Goal: Communication & Community: Answer question/provide support

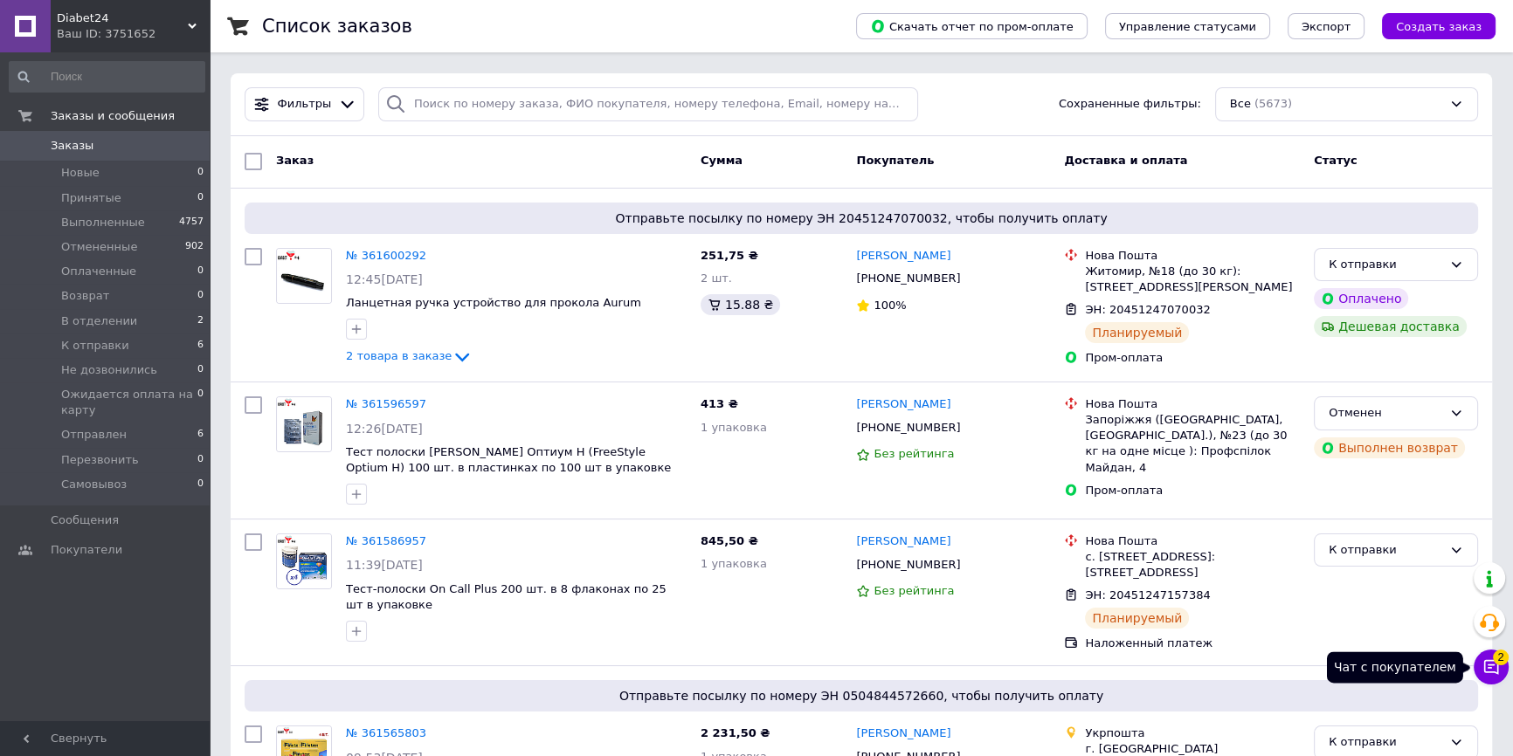
click at [1486, 659] on icon at bounding box center [1490, 667] width 17 height 17
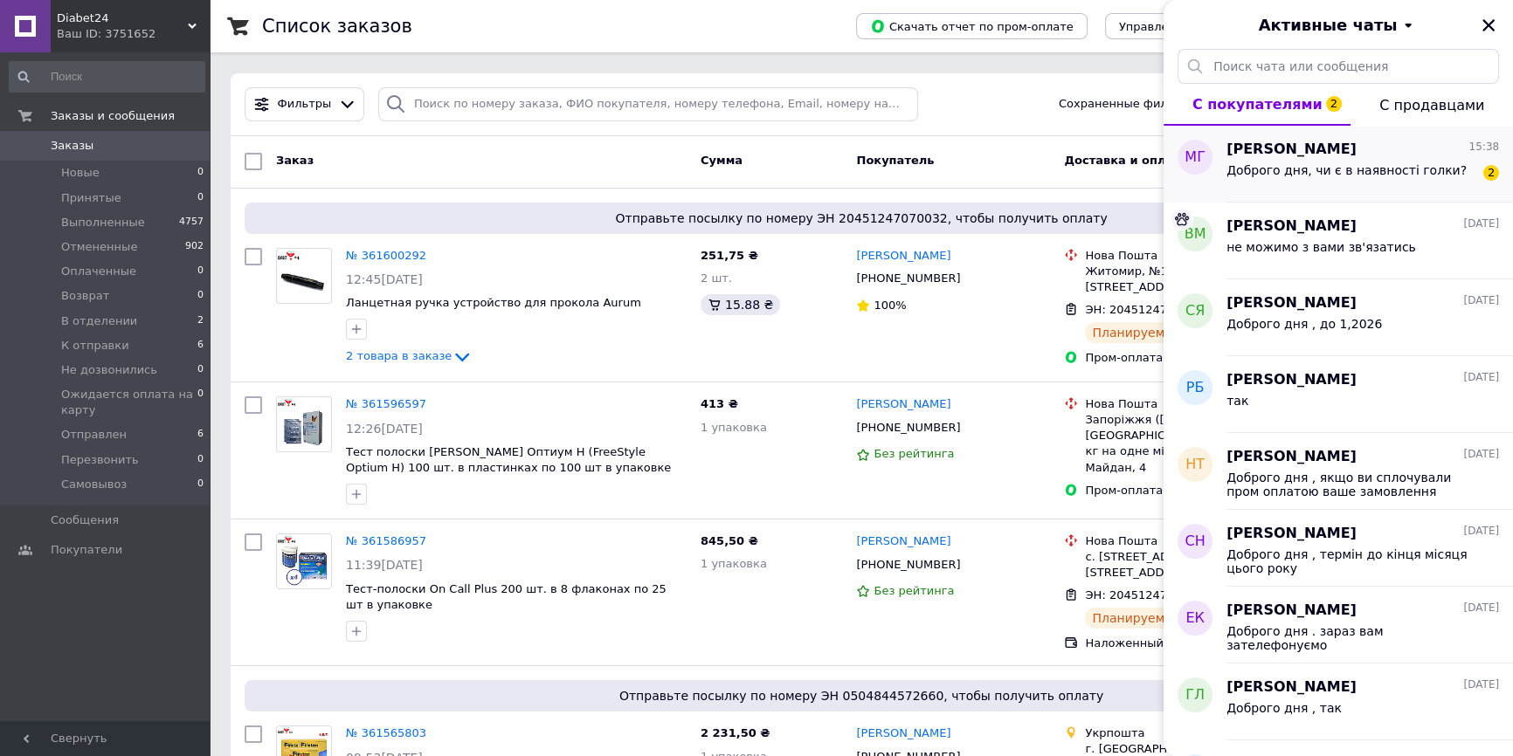
click at [1426, 173] on span "Доброго дня, чи є в наявності голки?" at bounding box center [1346, 170] width 240 height 14
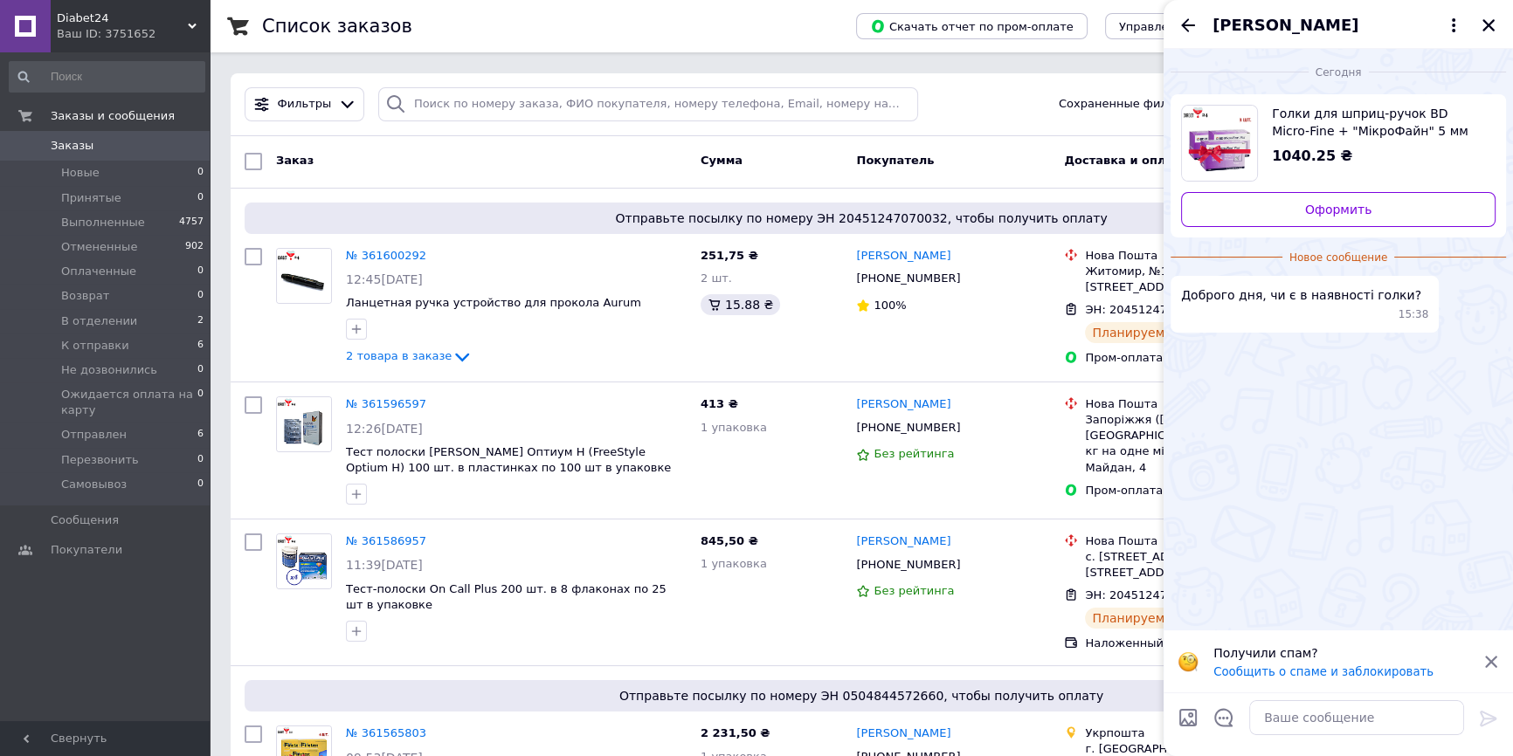
scroll to position [661, 0]
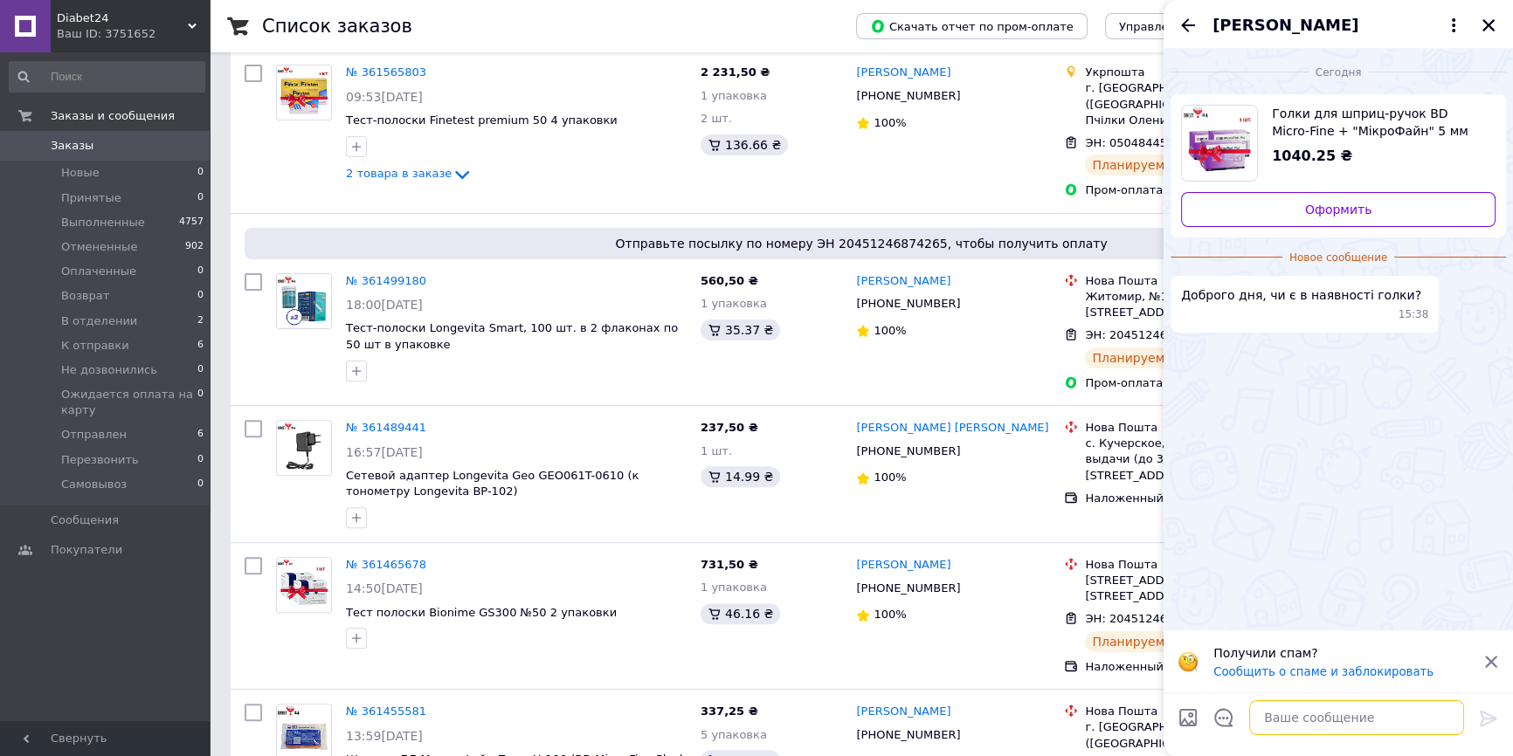
click at [1334, 723] on textarea at bounding box center [1356, 717] width 215 height 35
type textarea "Доброго дня , так"
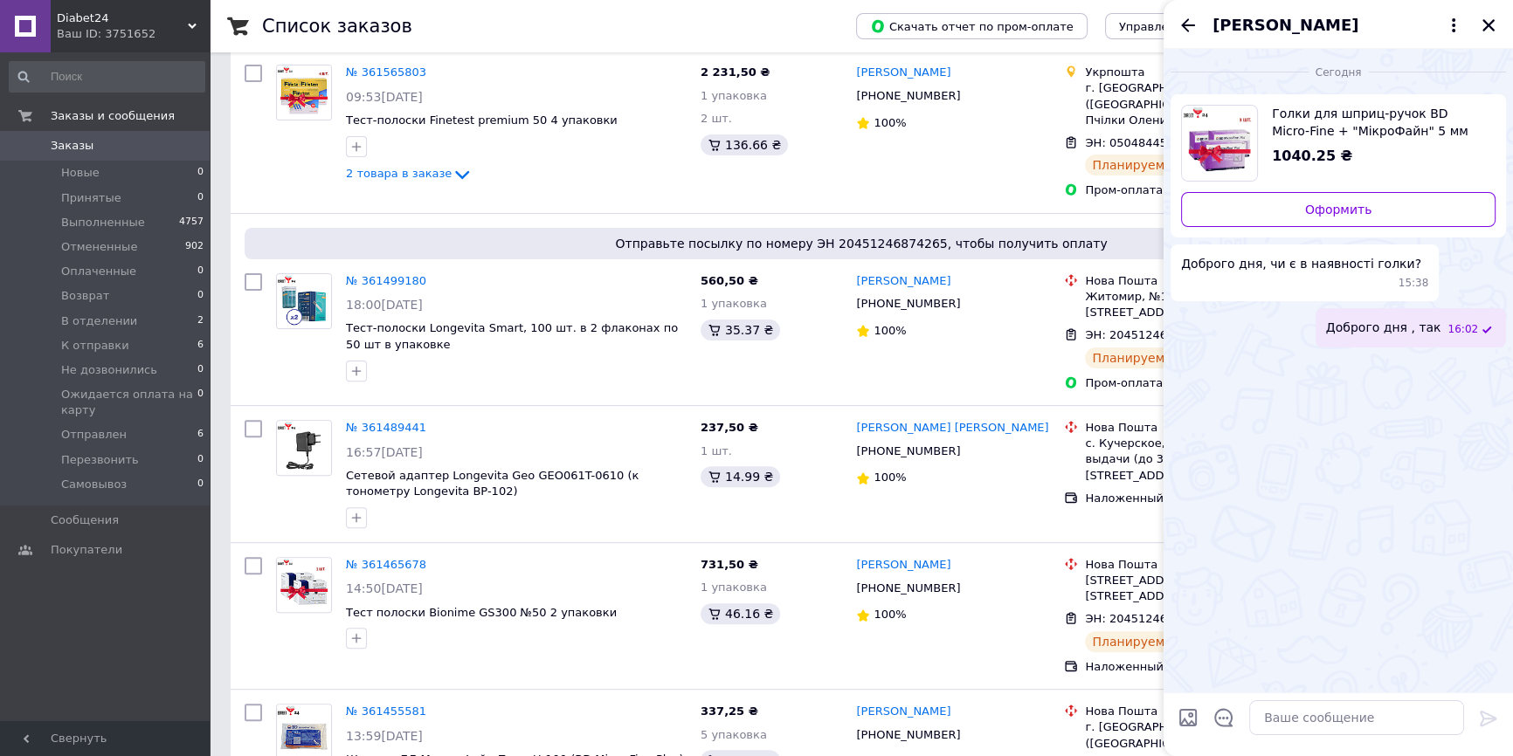
click at [1188, 25] on icon "Назад" at bounding box center [1187, 25] width 21 height 21
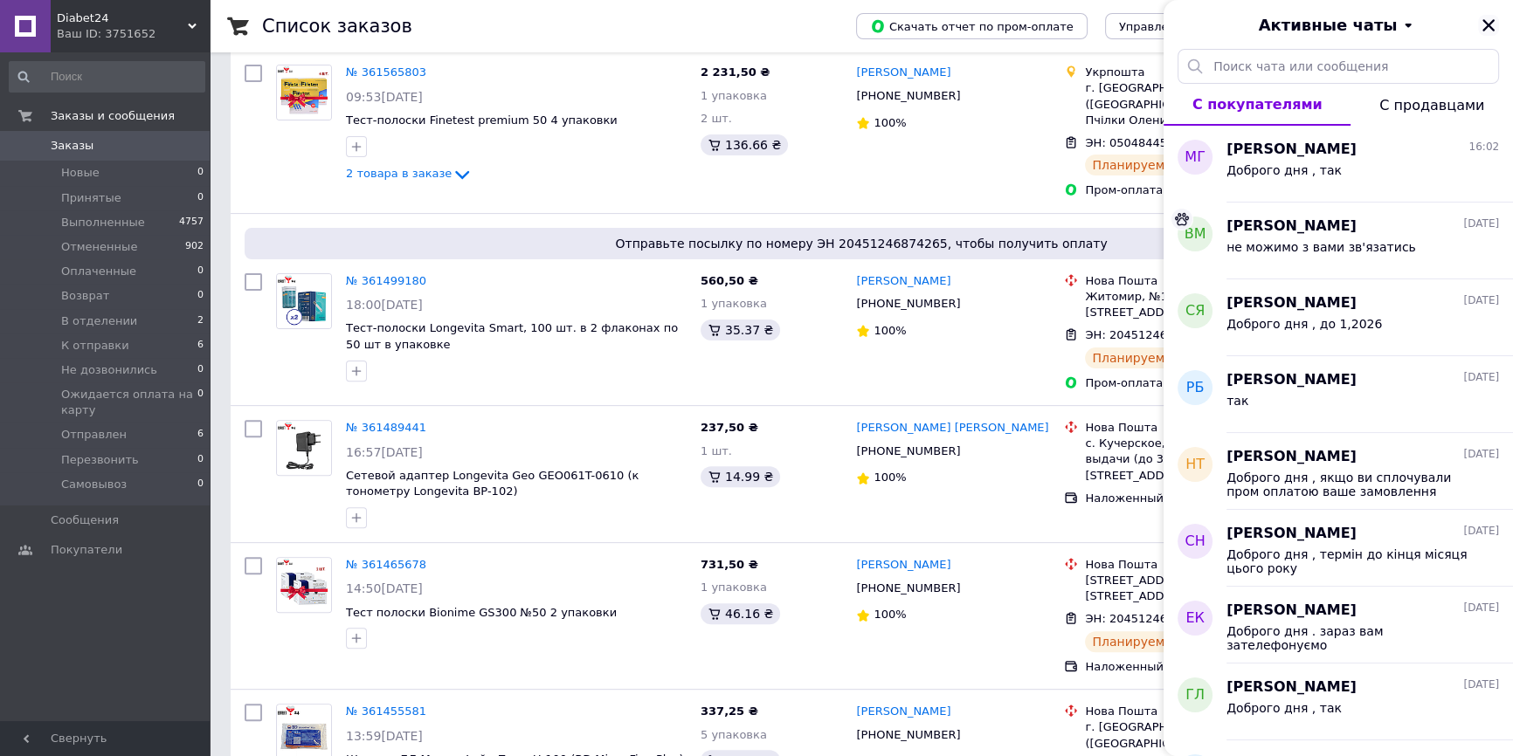
click at [1478, 24] on button "Закрыть" at bounding box center [1488, 25] width 21 height 21
